Goal: Communication & Community: Answer question/provide support

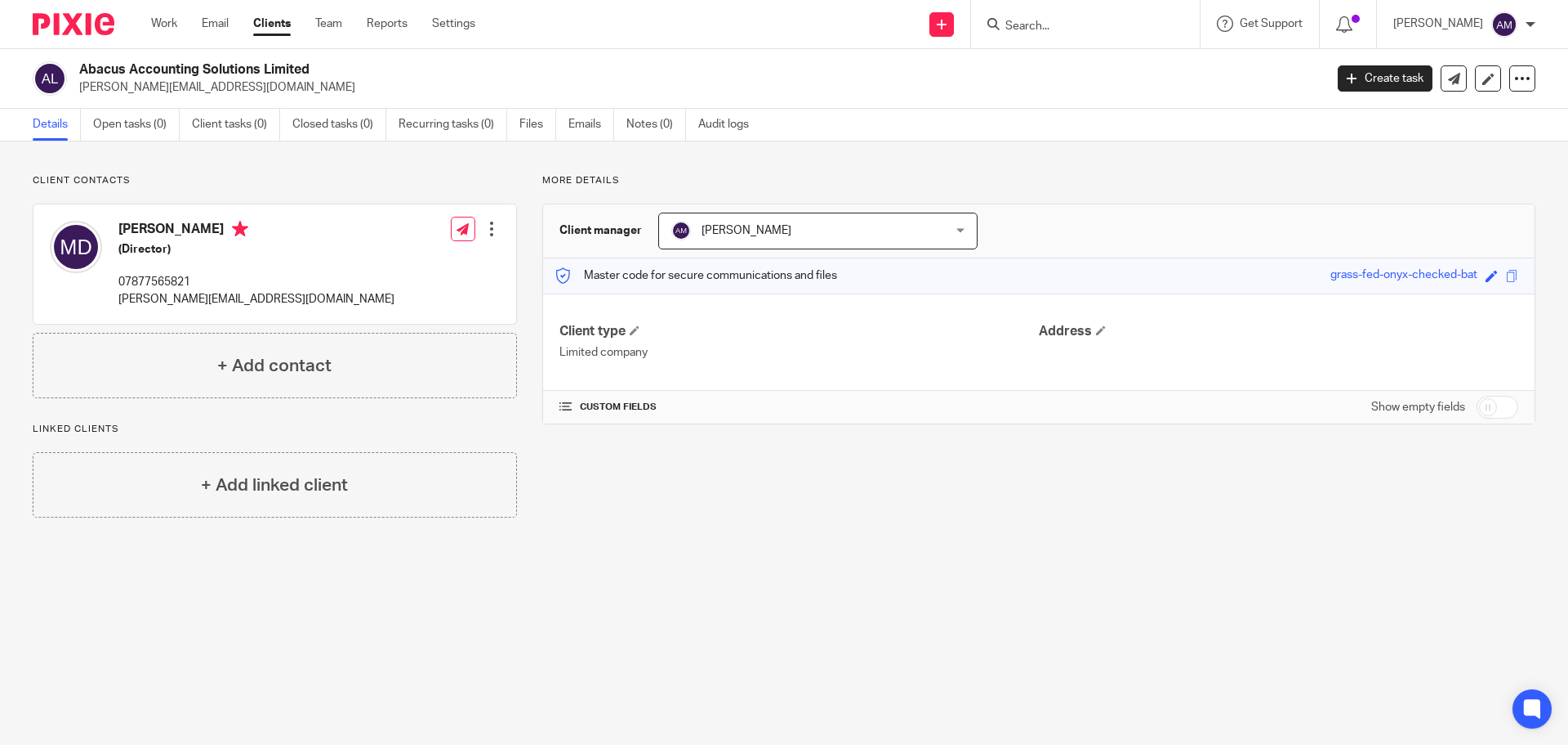
click at [1118, 22] on input "Search" at bounding box center [1077, 27] width 147 height 14
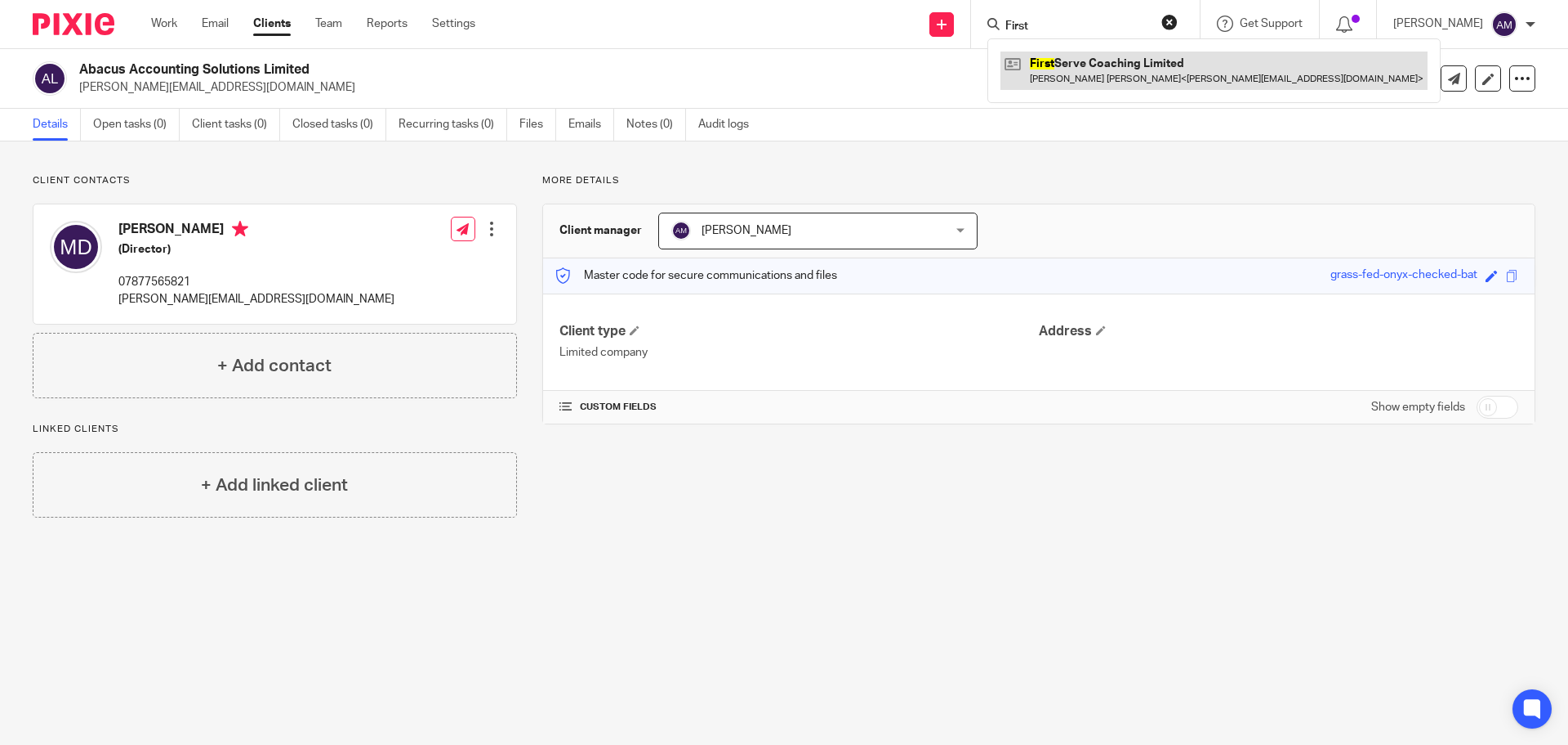
type input "First"
click at [1155, 72] on link at bounding box center [1213, 70] width 427 height 38
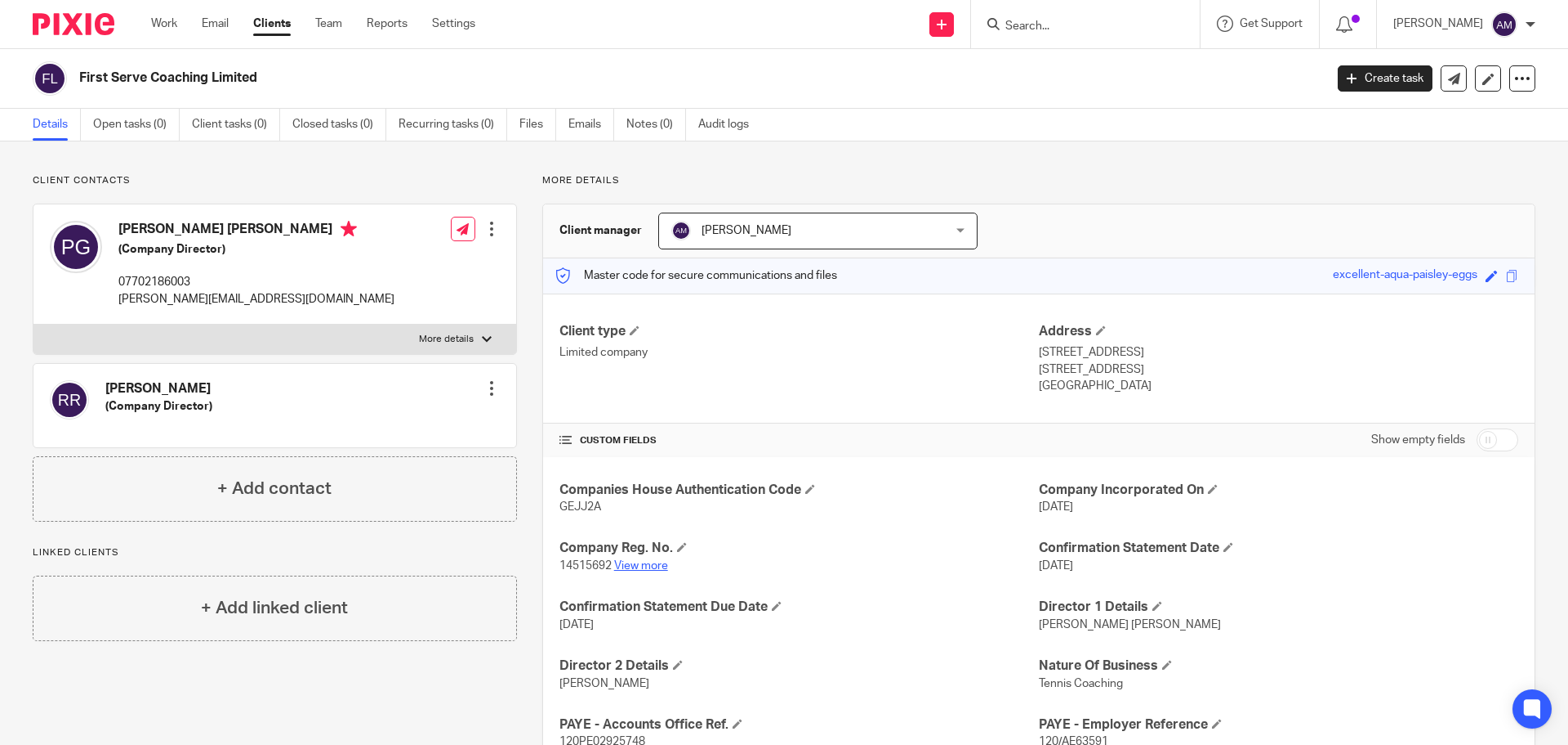
click at [628, 564] on link "View more" at bounding box center [641, 565] width 54 height 11
click at [1075, 29] on input "Search" at bounding box center [1077, 27] width 147 height 14
click at [1074, 22] on input "Search" at bounding box center [1077, 27] width 147 height 14
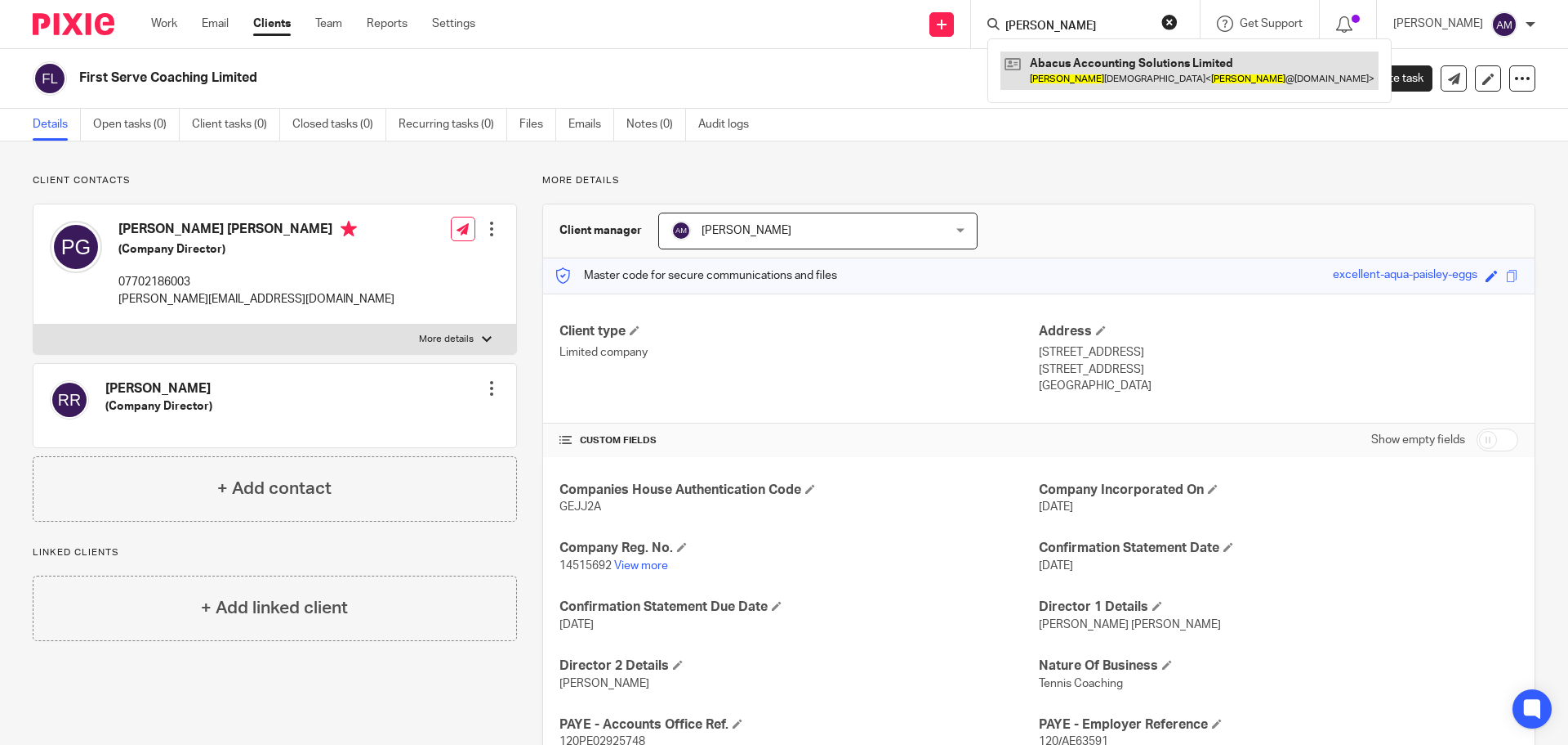
type input "minesh"
click at [1114, 81] on link at bounding box center [1190, 70] width 378 height 38
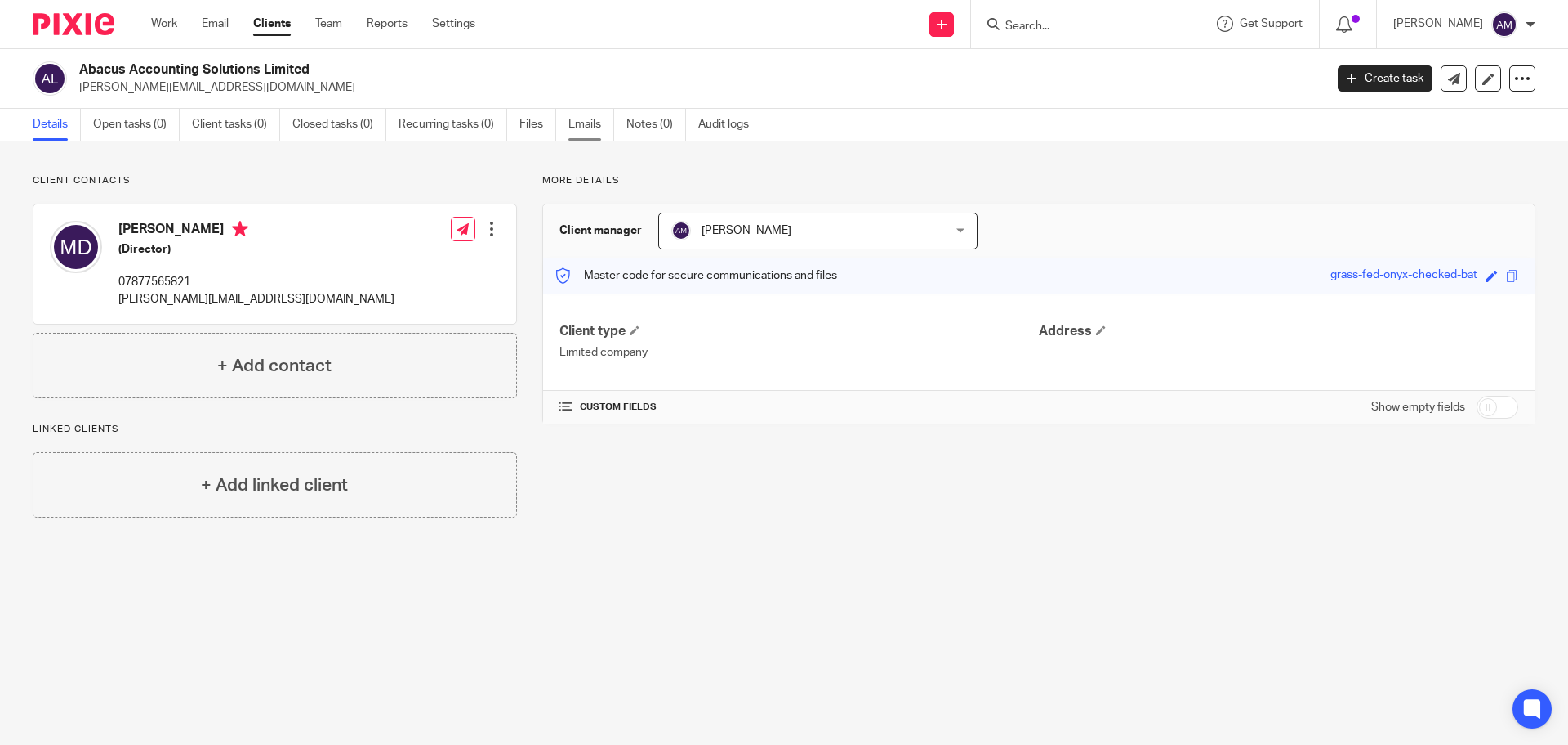
click at [586, 125] on link "Emails" at bounding box center [591, 124] width 46 height 31
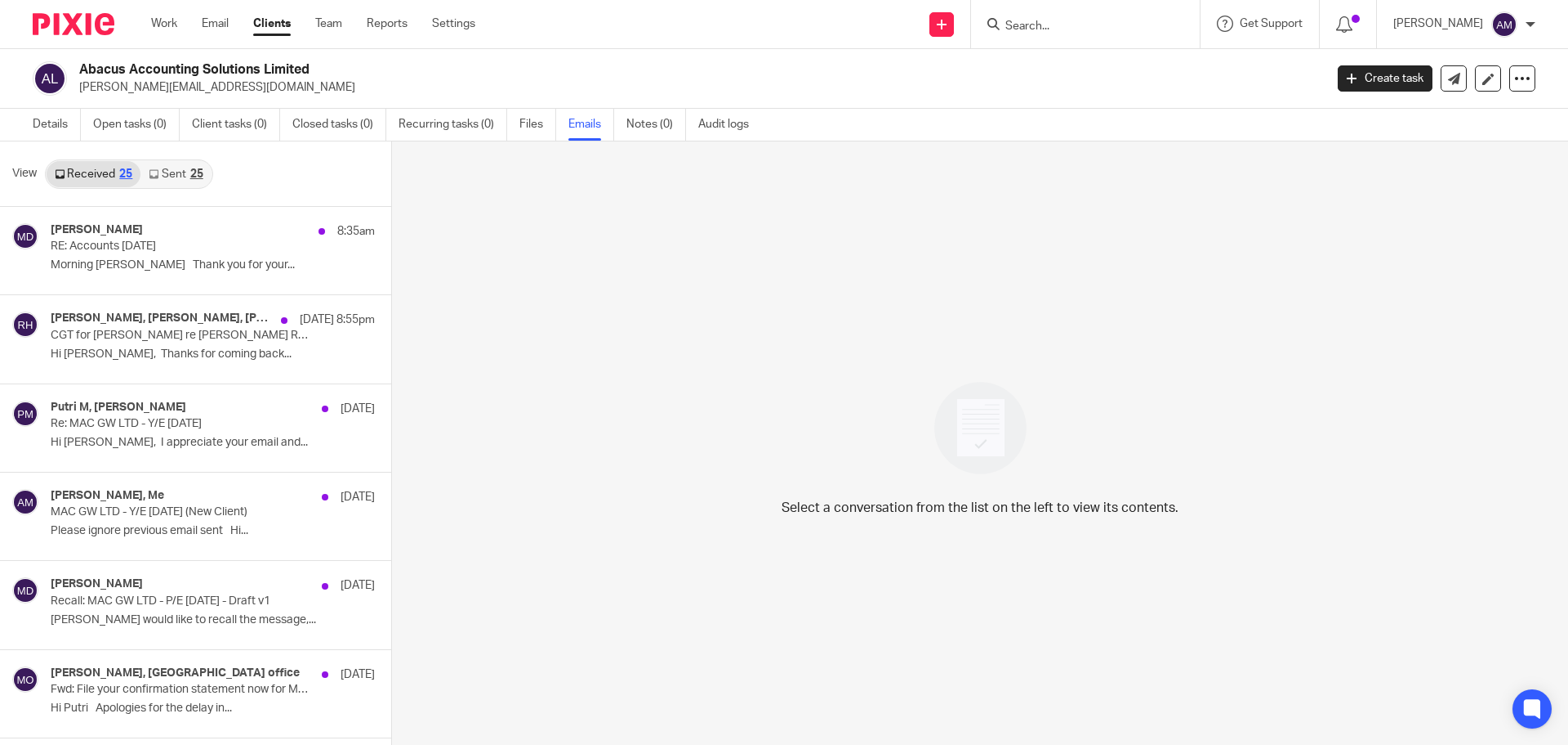
click at [183, 171] on link "Sent 25" at bounding box center [176, 173] width 70 height 26
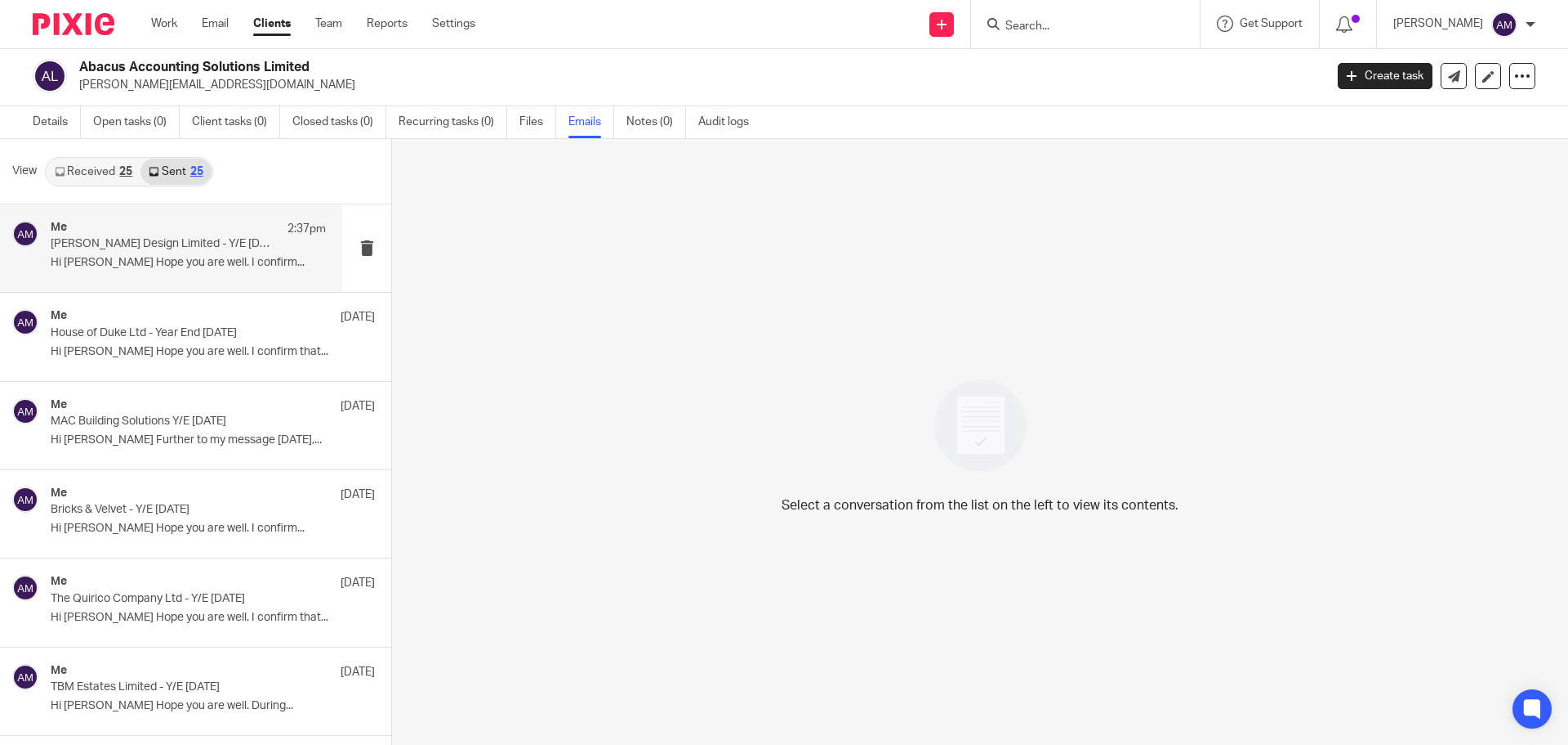
click at [142, 248] on p "Philip Nixon Design Limited - Y/E 30th November 2024" at bounding box center [161, 244] width 221 height 14
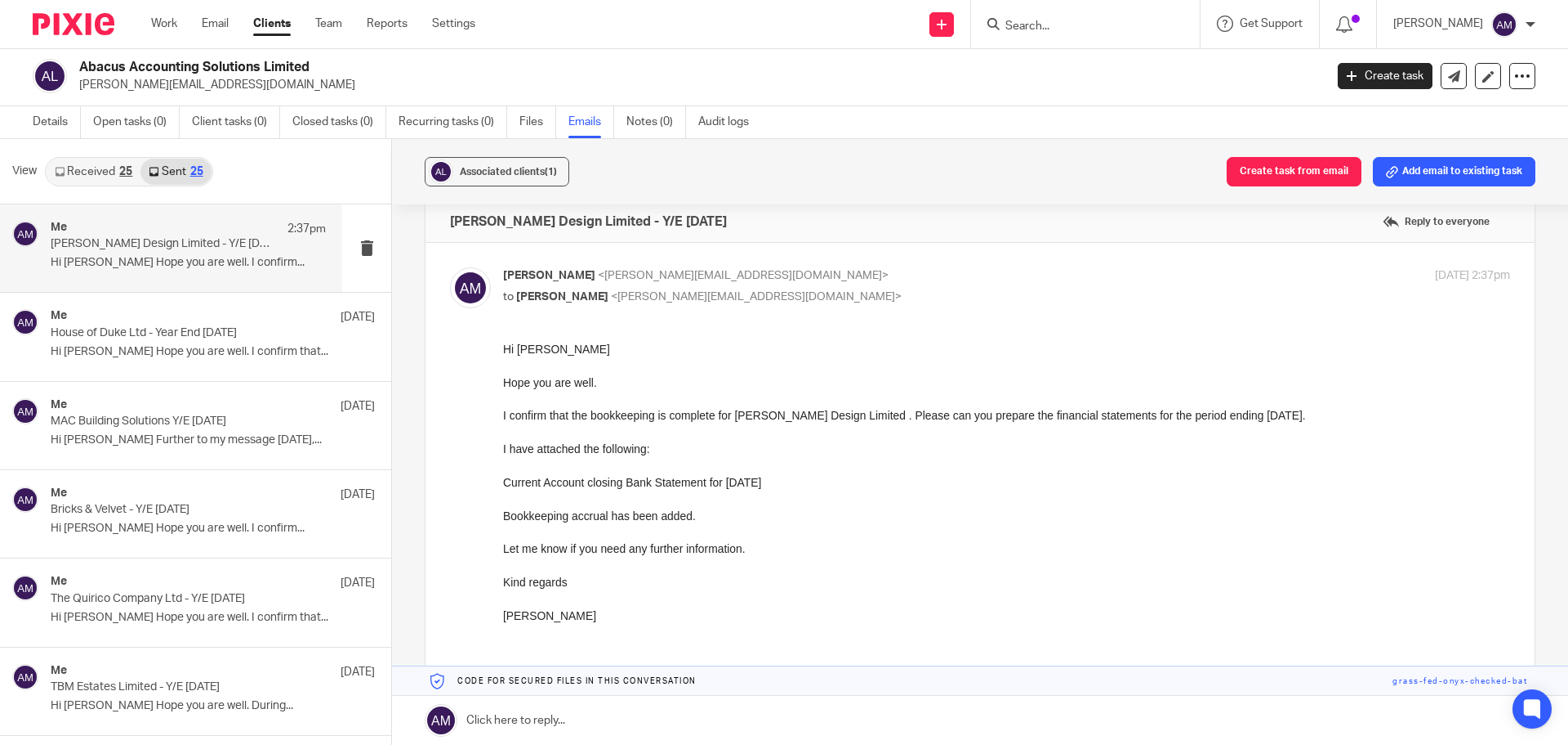
scroll to position [82, 0]
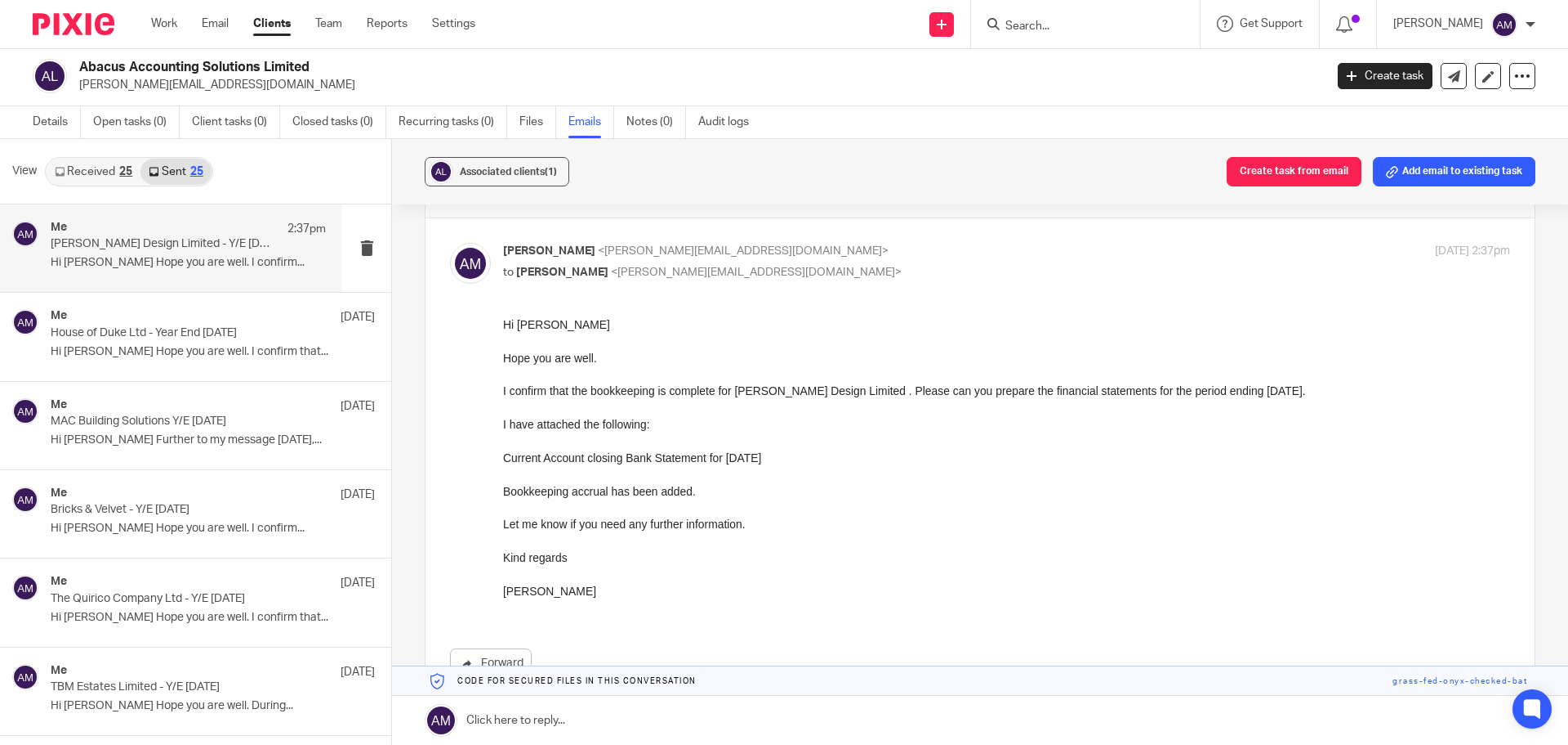
drag, startPoint x: 1002, startPoint y: 640, endPoint x: 527, endPoint y: 361, distance: 550.9
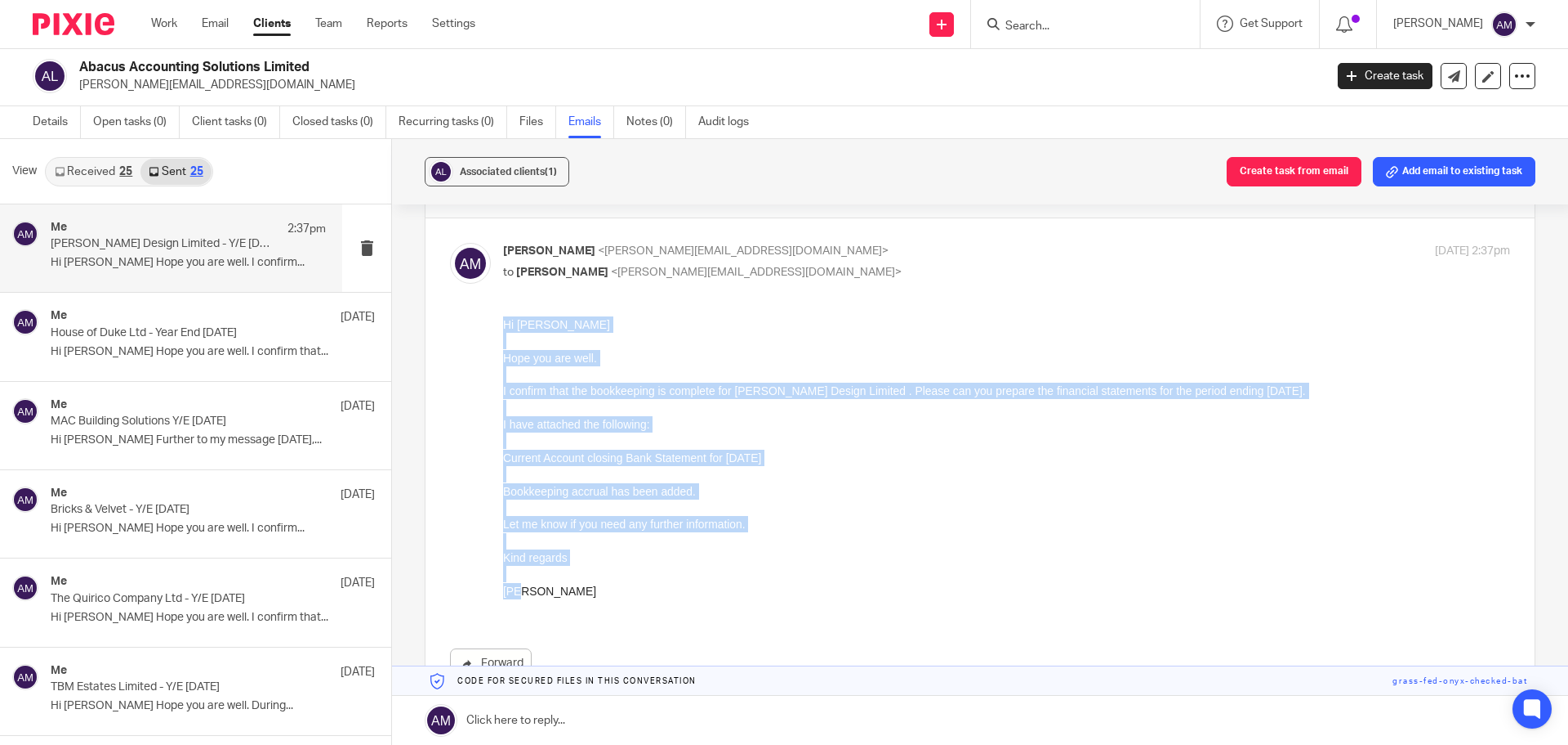
drag, startPoint x: 505, startPoint y: 324, endPoint x: 580, endPoint y: 588, distance: 274.4
click at [577, 588] on div "Hi Minesh Hope you are well. I confirm that the bookkeeping is complete for Phi…" at bounding box center [1006, 465] width 1007 height 299
copy div "Hi Minesh Hope you are well. I confirm that the bookkeeping is complete for Phi…"
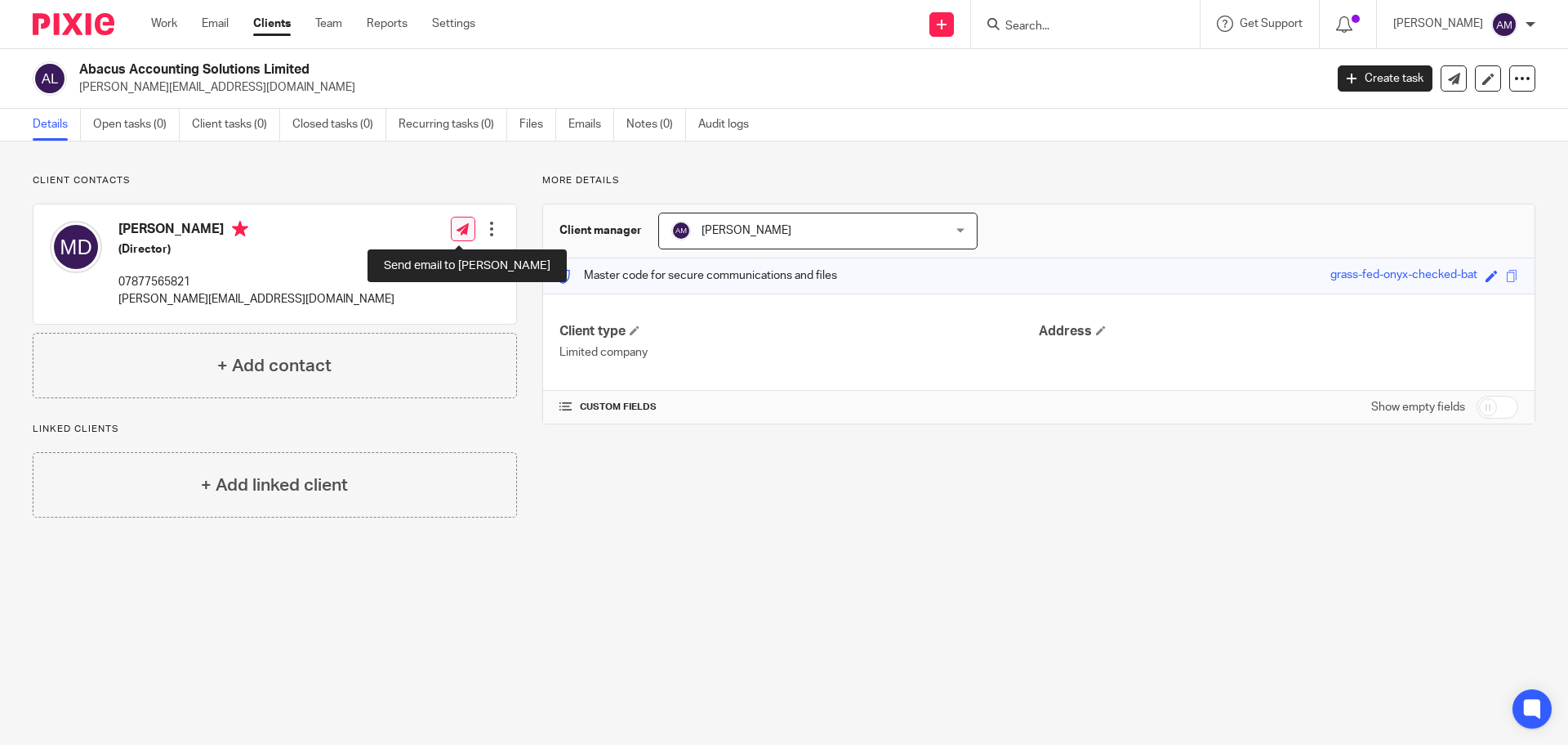
click at [462, 228] on icon at bounding box center [462, 228] width 12 height 12
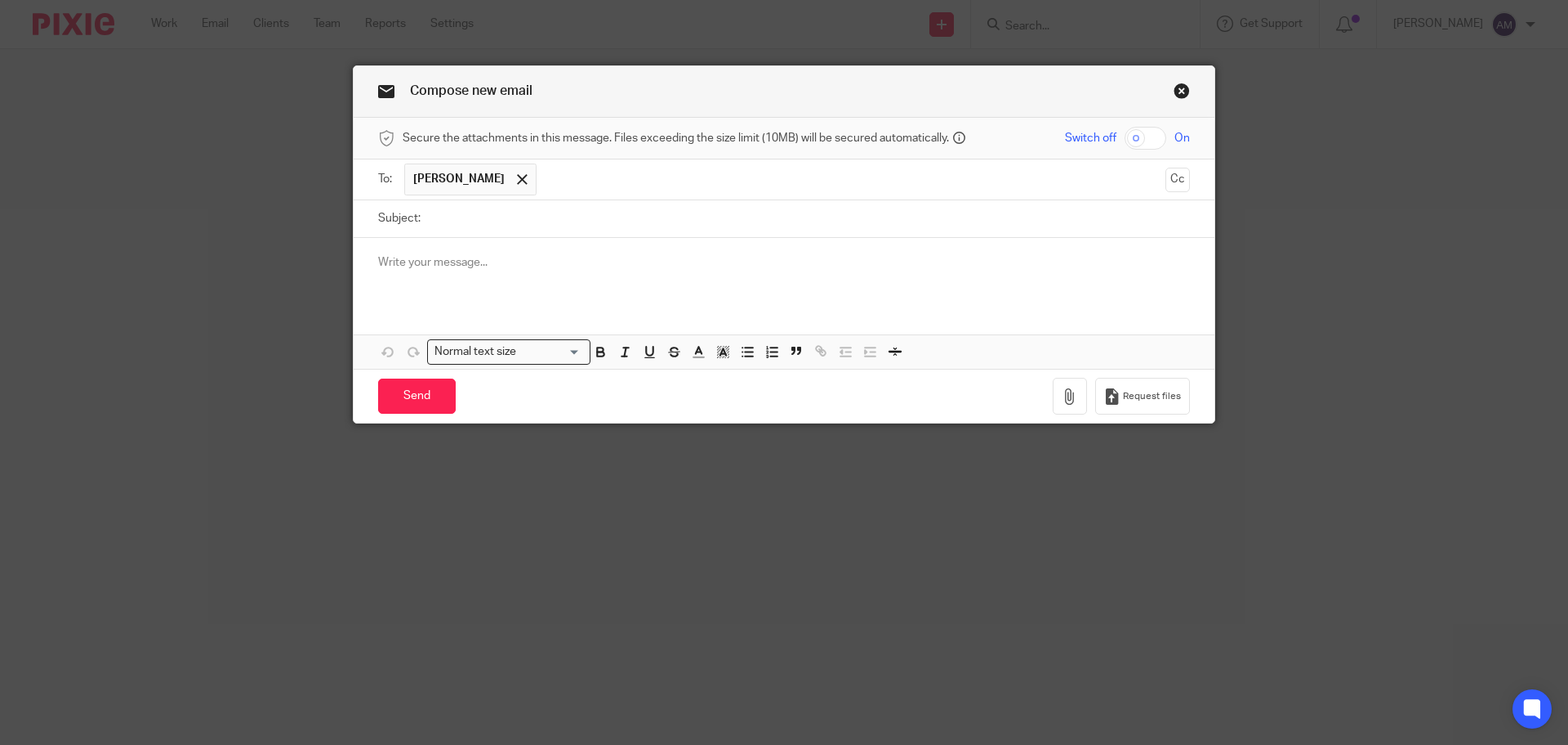
click at [378, 258] on p at bounding box center [784, 262] width 812 height 16
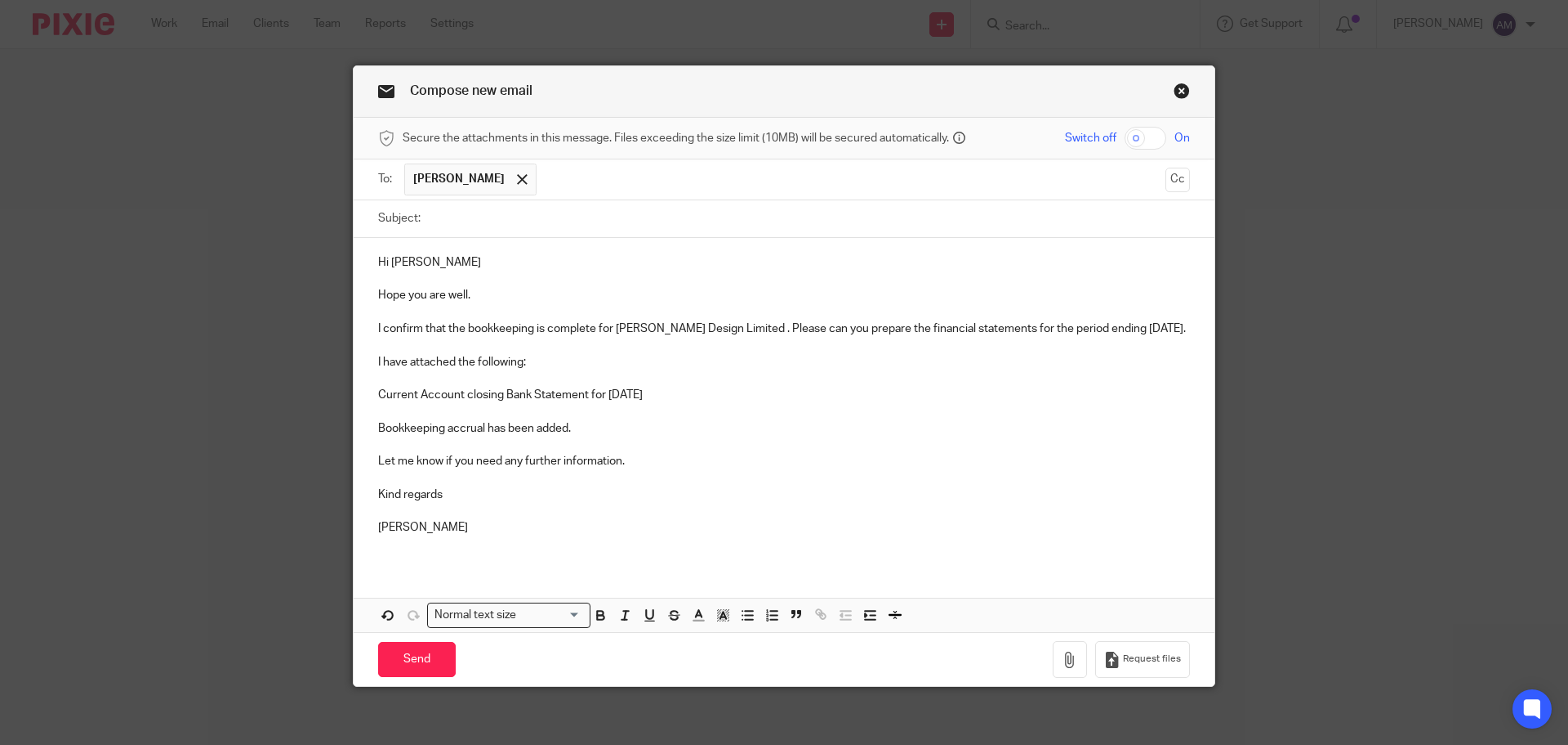
click at [1129, 142] on input "checkbox" at bounding box center [1146, 138] width 42 height 23
checkbox input "true"
click at [464, 218] on input "Subject:" at bounding box center [809, 218] width 762 height 37
type input "First Serve Coaching Limited - Y/E 30th November 2024"
click at [613, 327] on p "I confirm that the bookkeeping is complete for [PERSON_NAME] Design Limited . P…" at bounding box center [784, 328] width 812 height 16
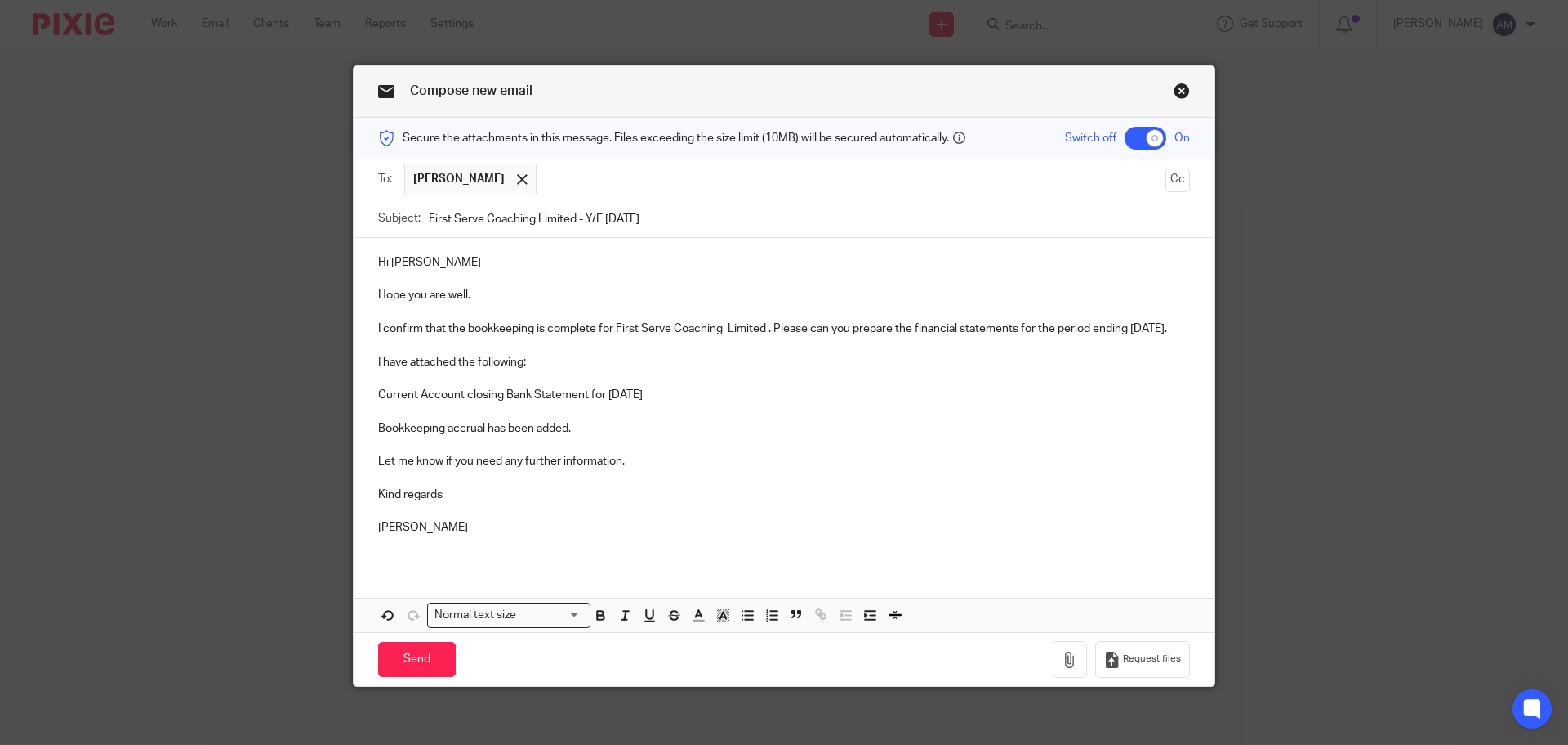
click at [583, 437] on p "Bookkeeping accrual has been added." at bounding box center [784, 428] width 812 height 16
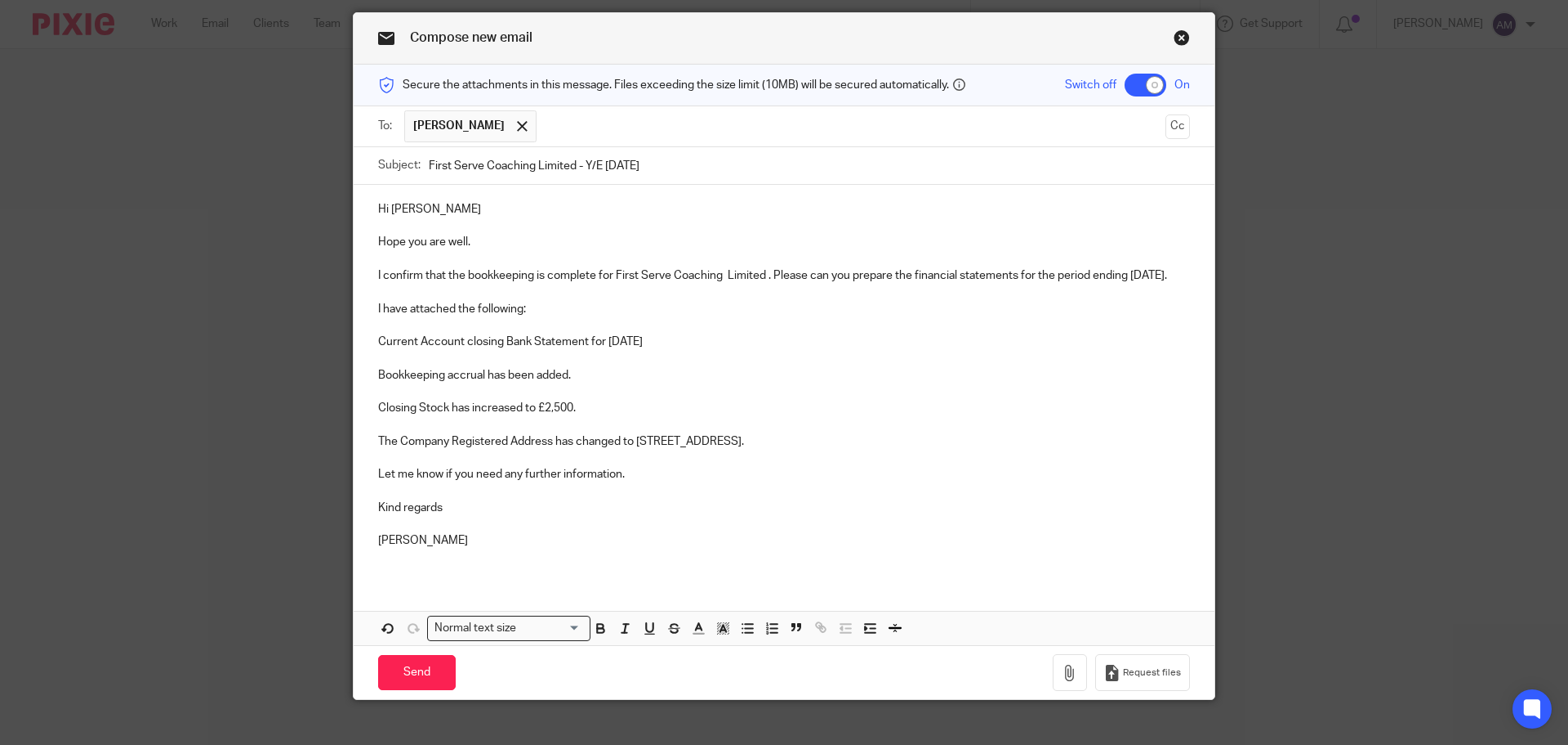
scroll to position [89, 0]
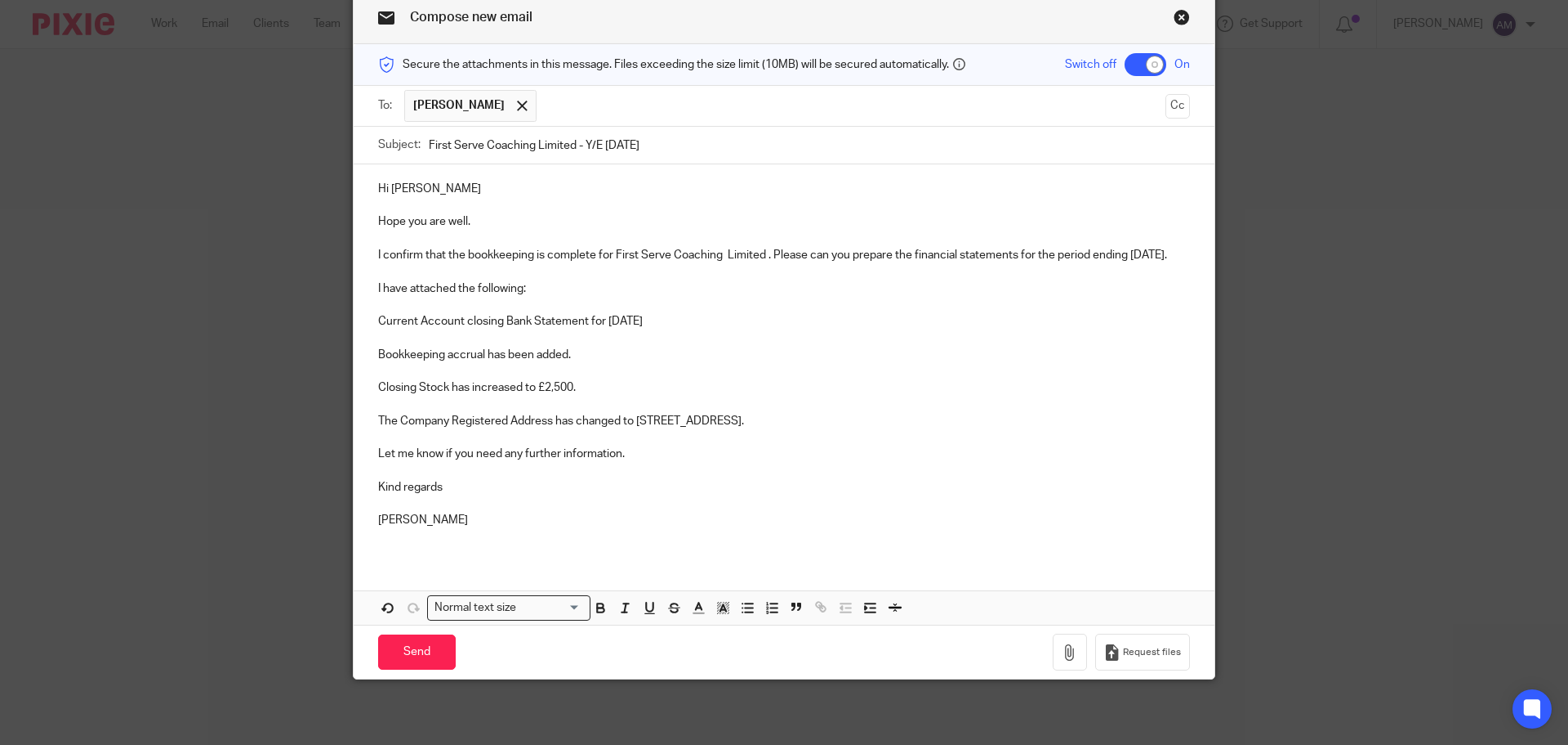
click at [670, 321] on p "Current Account closing Bank Statement for [DATE]" at bounding box center [784, 321] width 812 height 16
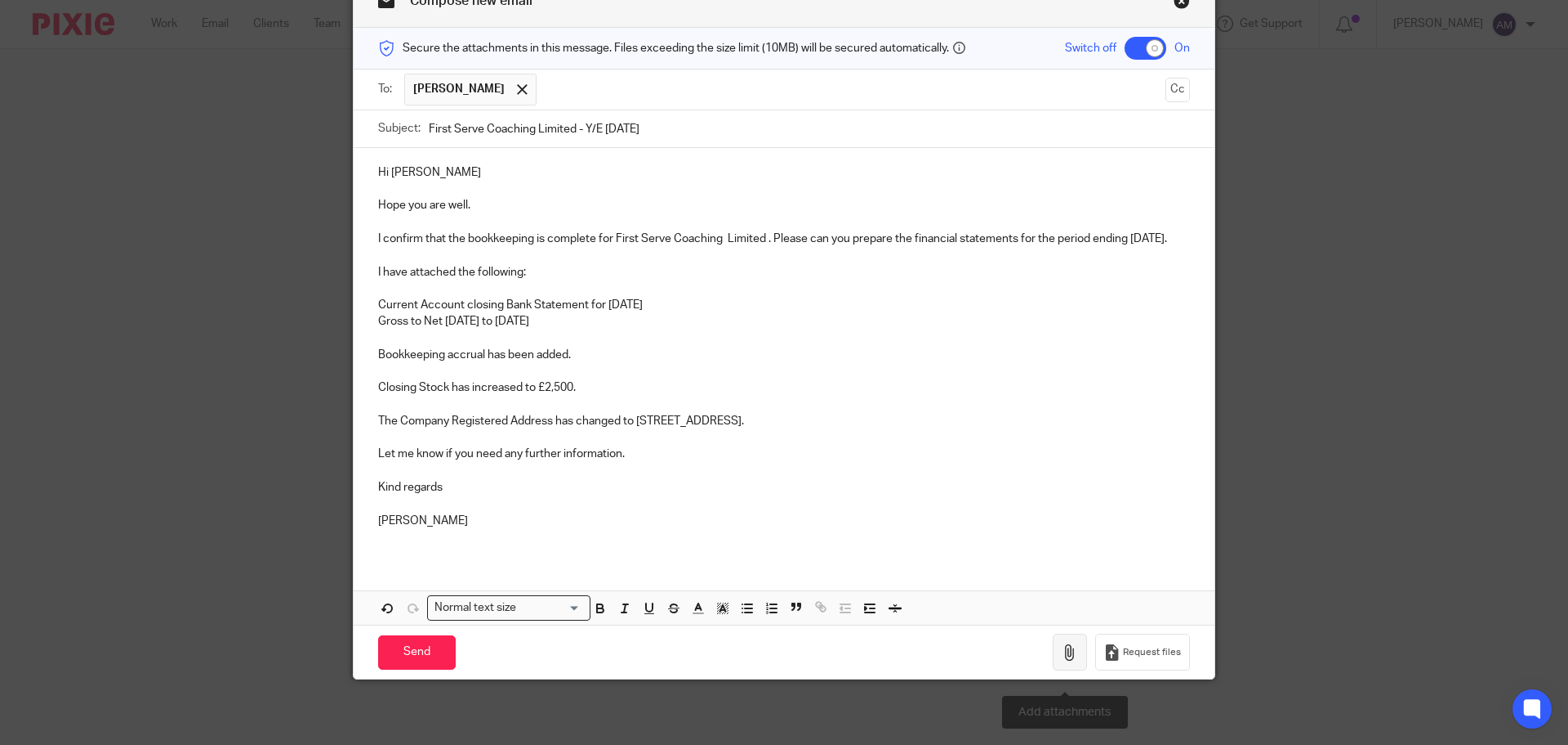
click at [1064, 660] on icon "button" at bounding box center [1070, 652] width 16 height 16
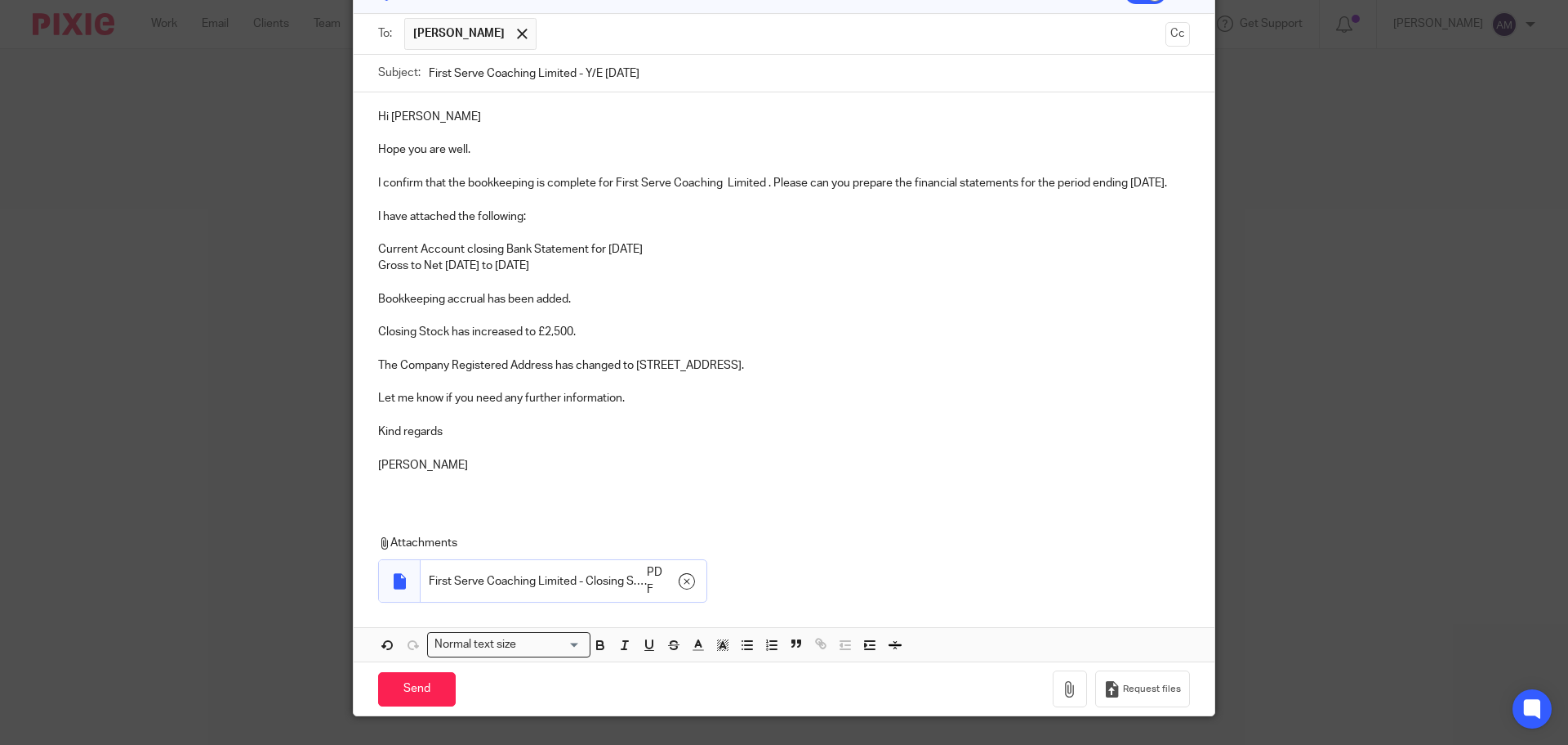
scroll to position [171, 0]
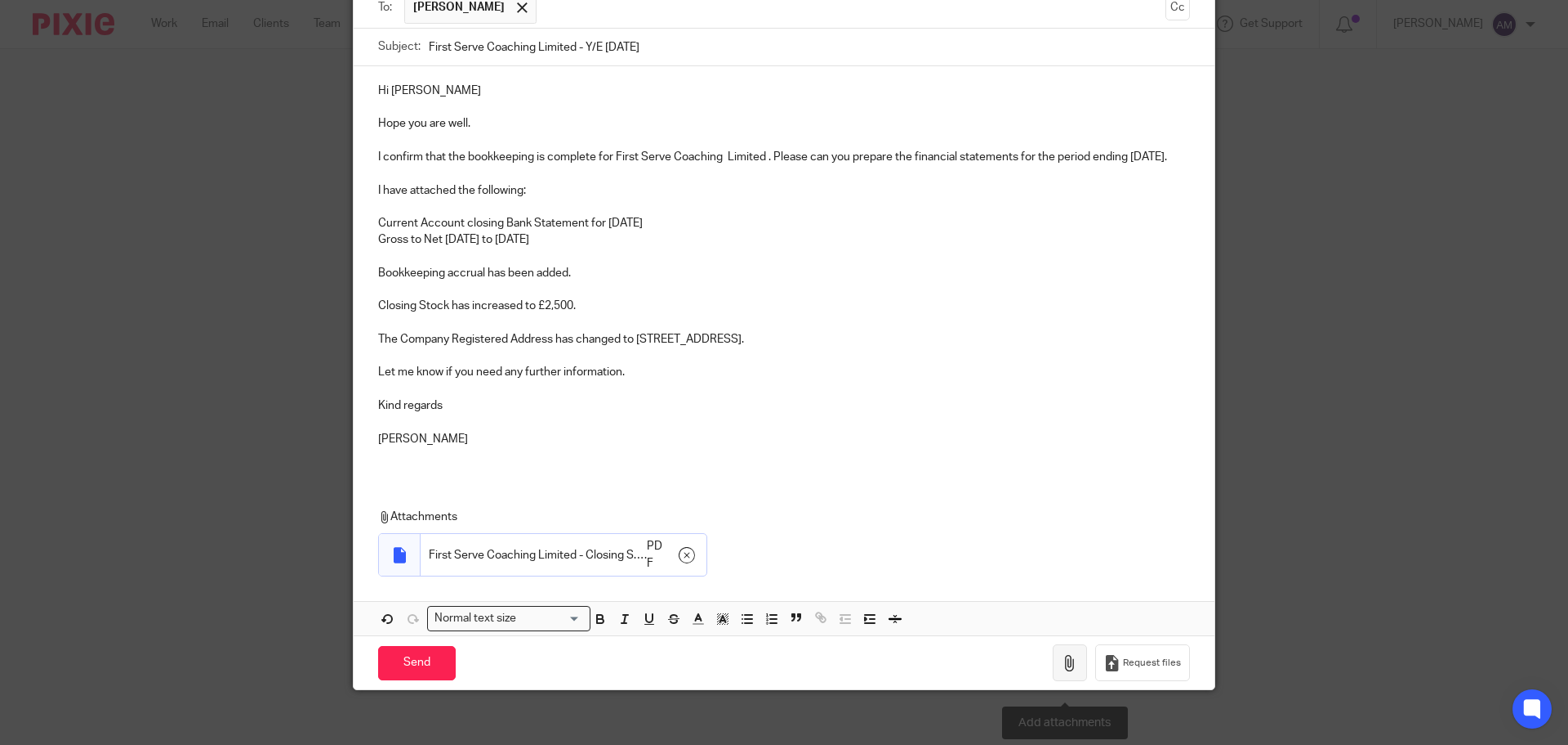
click at [1068, 671] on icon "button" at bounding box center [1070, 662] width 16 height 16
click at [833, 380] on p "Let me know if you need any further information." at bounding box center [784, 371] width 812 height 16
click at [456, 247] on p "Gross to Net 01.12.2023 to 30.11.2024" at bounding box center [784, 239] width 812 height 16
click at [454, 247] on p "Gross to Net 01112/2023 to 30.11.2024" at bounding box center [784, 239] width 812 height 16
click at [460, 247] on p "Gross to Net 01/112/2023 to 30.11.2024" at bounding box center [784, 239] width 812 height 16
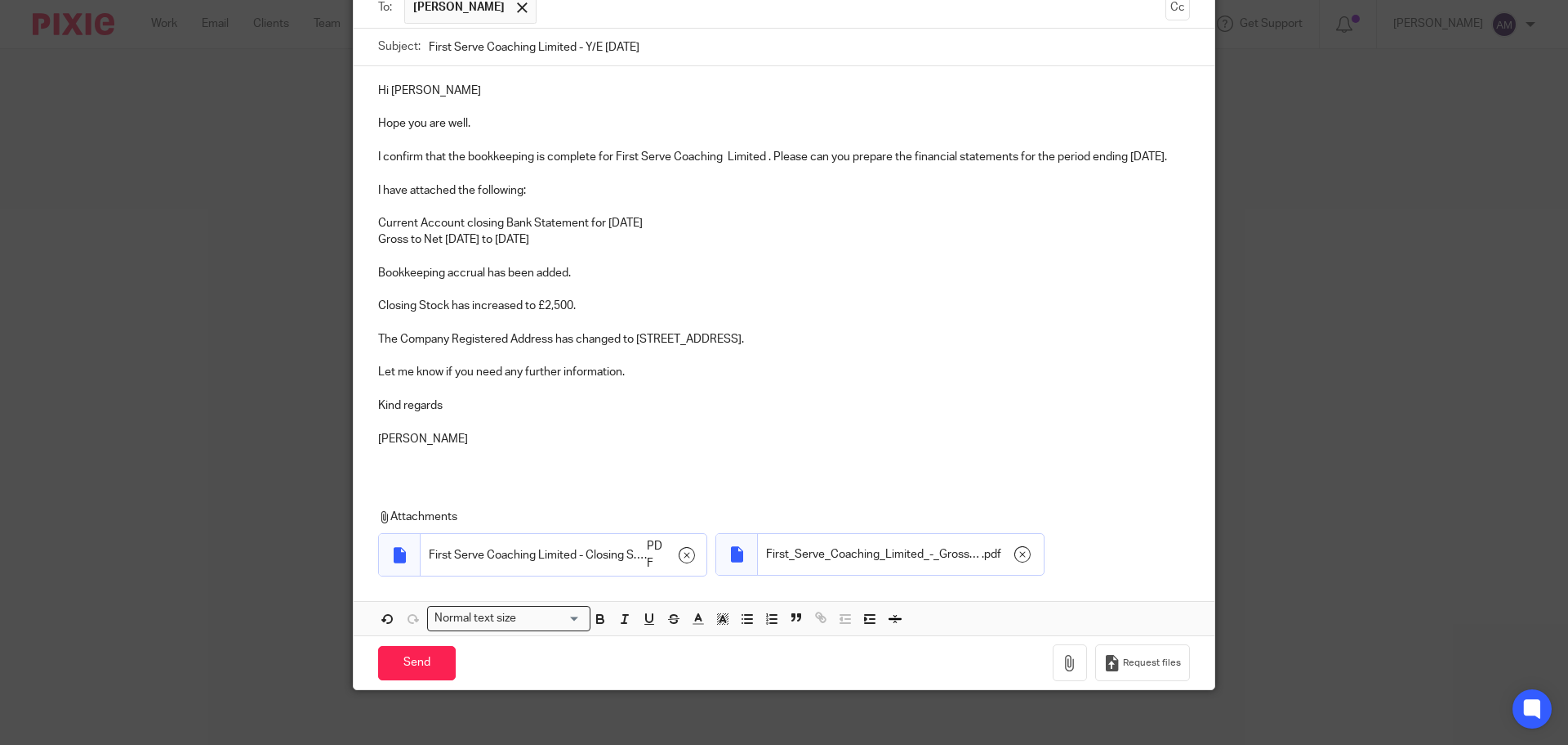
click at [532, 247] on p "Gross to Net 01/12/2023 to 30.11.2024" at bounding box center [784, 239] width 812 height 16
click at [552, 247] on p "Gross to Net 01/12/2023 to 30/11.2024" at bounding box center [784, 239] width 812 height 16
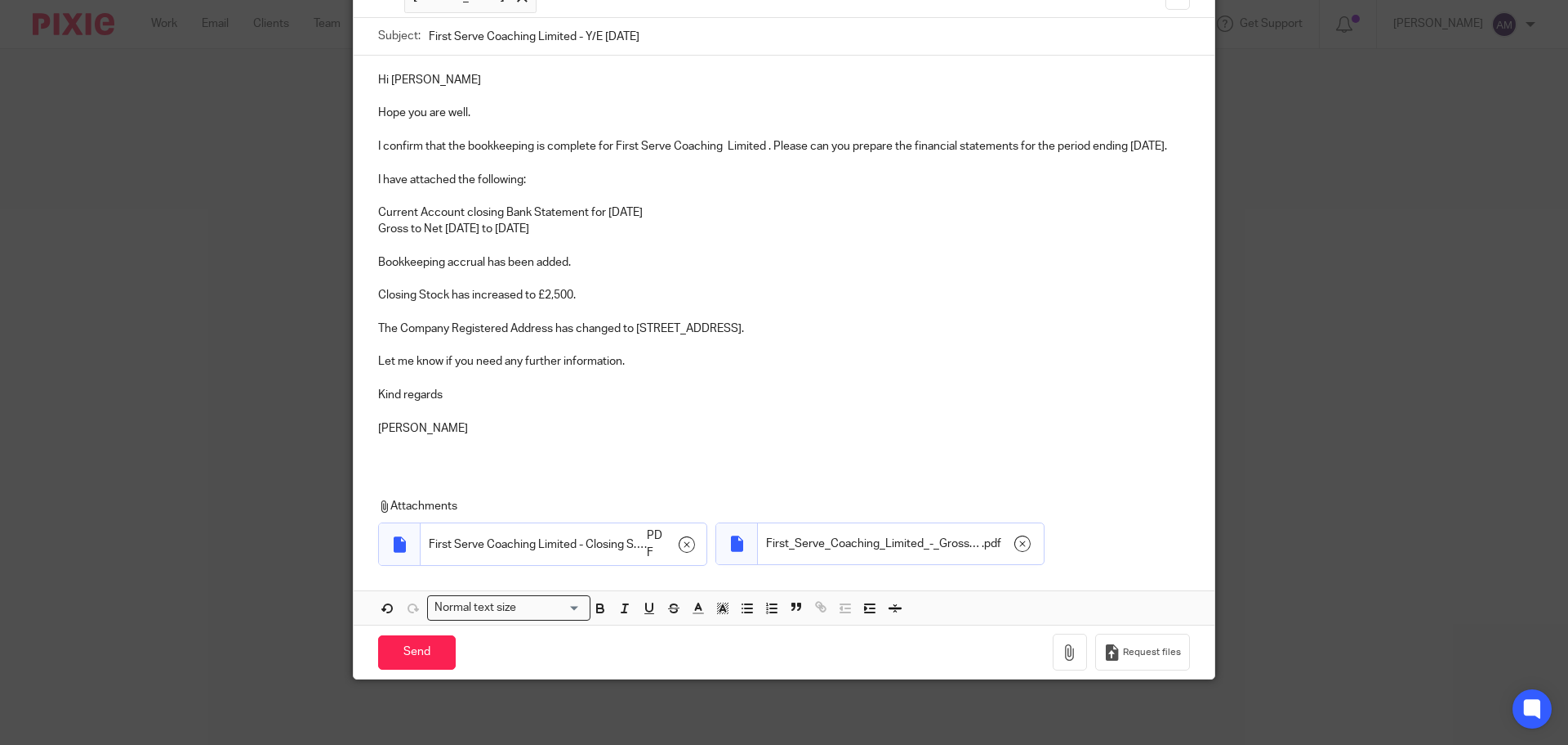
scroll to position [200, 0]
click at [409, 652] on input "Send" at bounding box center [417, 652] width 78 height 35
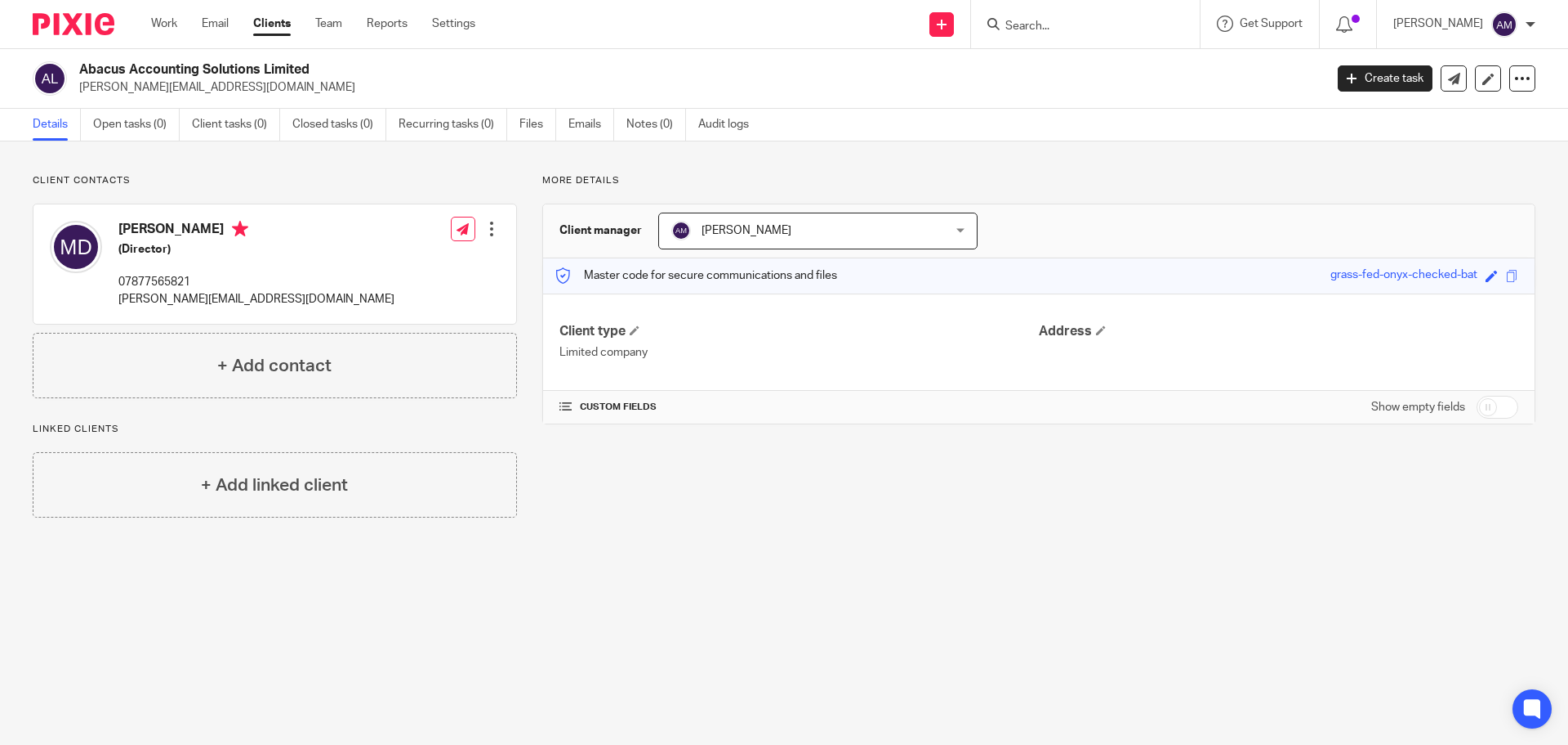
click at [1067, 25] on input "Search" at bounding box center [1077, 27] width 147 height 14
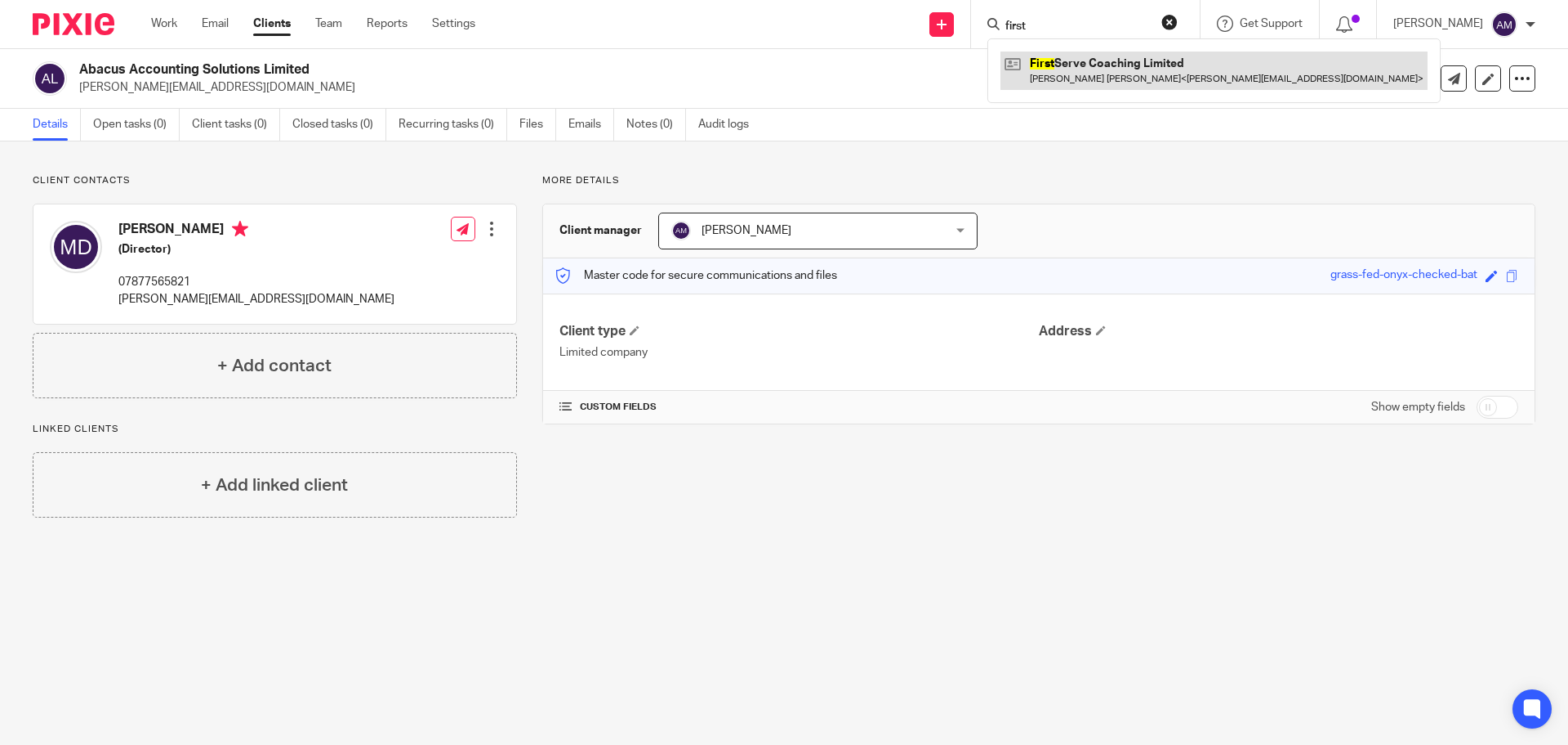
type input "first"
click at [1126, 72] on link at bounding box center [1213, 70] width 427 height 38
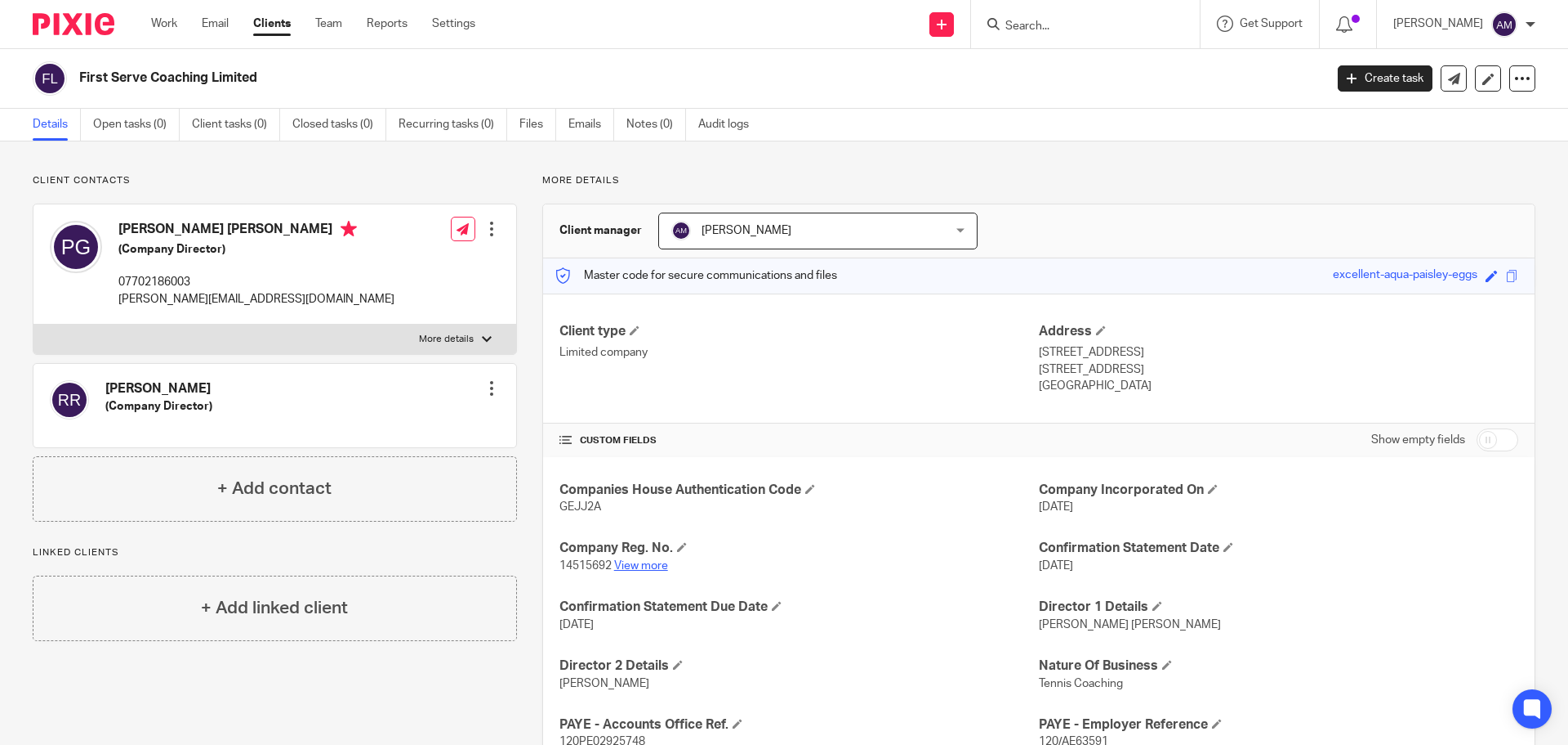
click at [632, 563] on link "View more" at bounding box center [641, 565] width 54 height 11
